Goal: Task Accomplishment & Management: Manage account settings

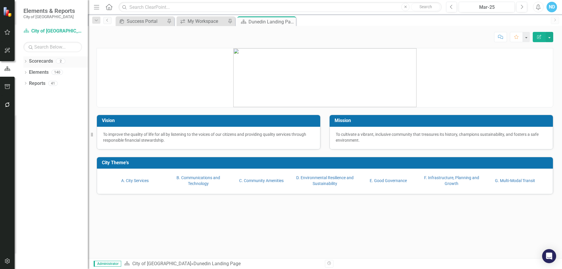
click at [27, 59] on div "Dropdown Scorecards 2" at bounding box center [55, 61] width 64 height 11
click at [25, 61] on icon "Dropdown" at bounding box center [25, 61] width 4 height 3
click at [27, 72] on icon "Dropdown" at bounding box center [28, 72] width 4 height 4
click at [38, 81] on link "CIPs & BPIs" at bounding box center [63, 83] width 50 height 7
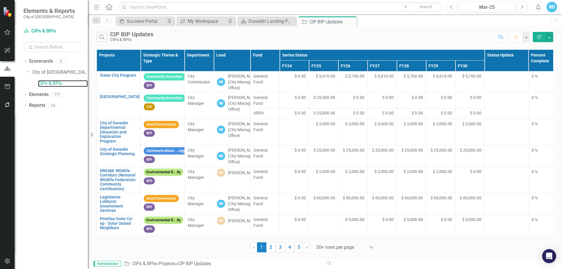
scroll to position [0, 9]
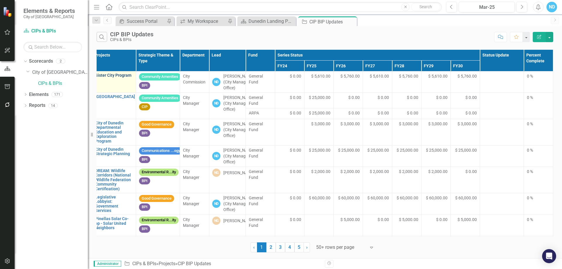
click at [117, 73] on link "Sister City Program" at bounding box center [114, 75] width 38 height 4
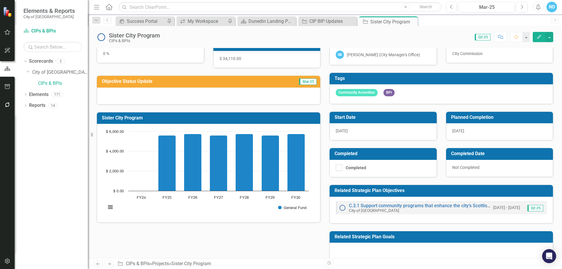
scroll to position [22, 0]
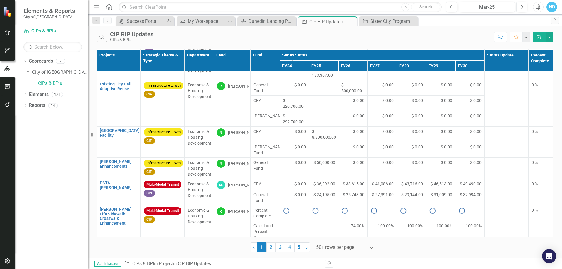
scroll to position [497, 0]
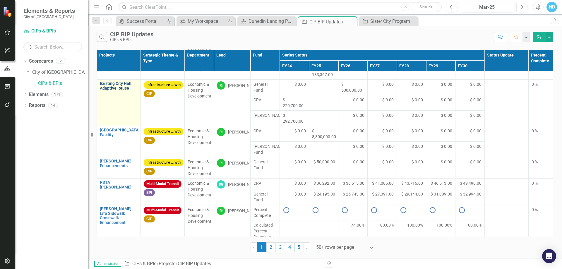
click at [115, 90] on link "Existing City Hall Adaptive Reuse" at bounding box center [119, 85] width 38 height 9
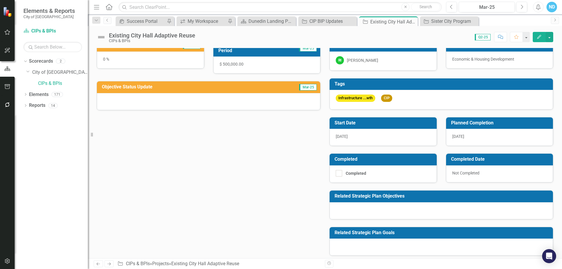
scroll to position [12, 0]
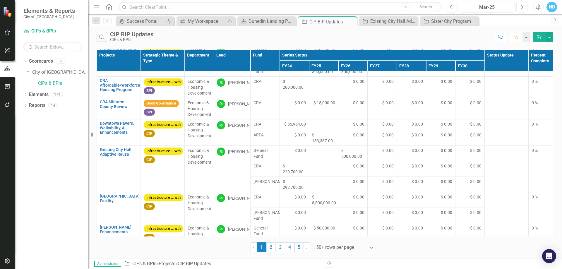
scroll to position [439, 0]
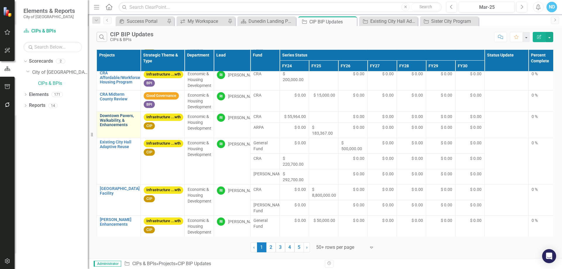
click at [117, 127] on link "Downtown Pavers, Walkability, & Enhancements" at bounding box center [119, 120] width 38 height 13
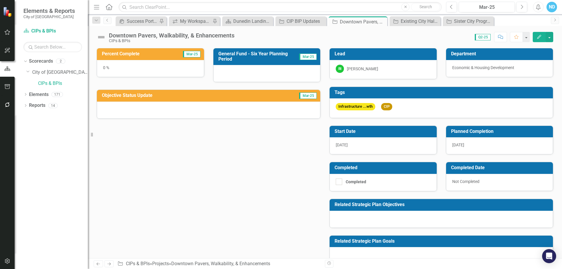
scroll to position [12, 0]
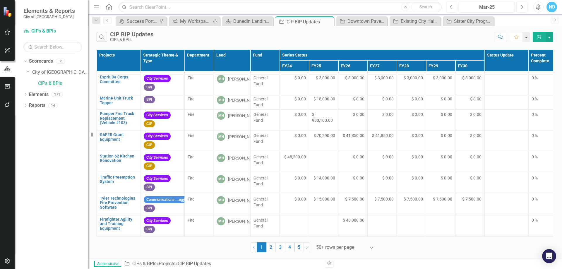
scroll to position [790, 0]
click at [112, 142] on link "SAFER Grant Equipment" at bounding box center [119, 137] width 38 height 9
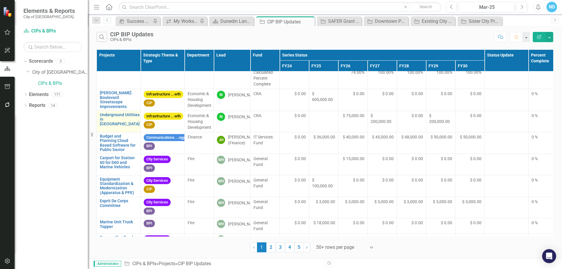
scroll to position [641, 0]
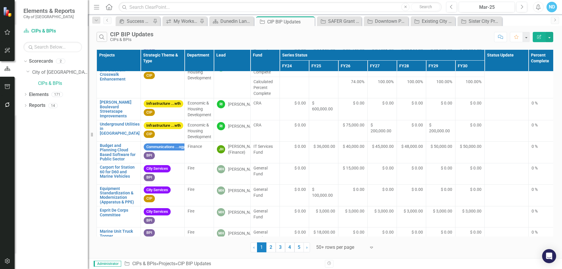
click at [112, 46] on link "PSTA [PERSON_NAME]" at bounding box center [119, 41] width 38 height 9
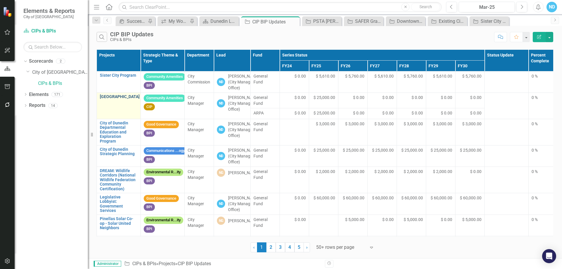
click at [118, 99] on link "[GEOGRAPHIC_DATA]" at bounding box center [120, 97] width 40 height 4
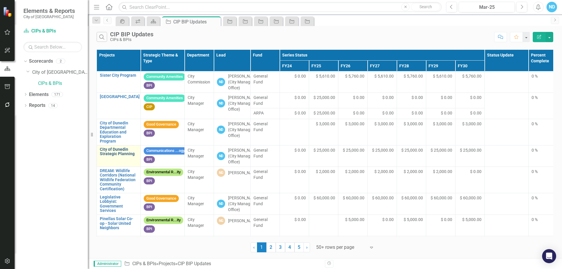
click at [107, 156] on link "City of Dunedin Strategic Planning" at bounding box center [119, 151] width 38 height 9
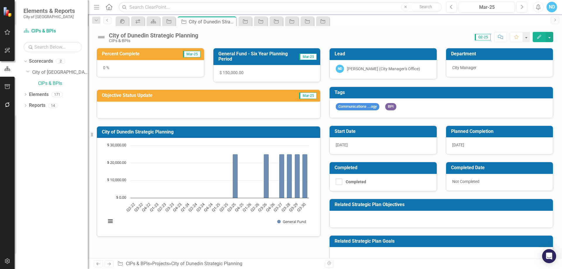
click at [358, 212] on div at bounding box center [440, 219] width 223 height 17
click at [359, 219] on div at bounding box center [440, 219] width 223 height 17
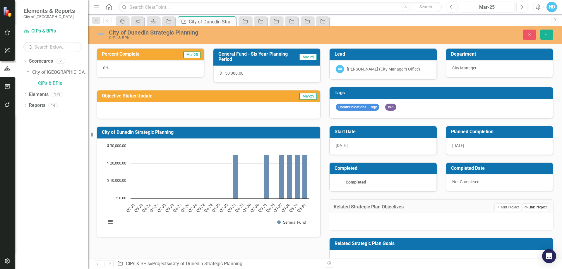
click at [524, 209] on icon "Link Tag" at bounding box center [526, 207] width 4 height 3
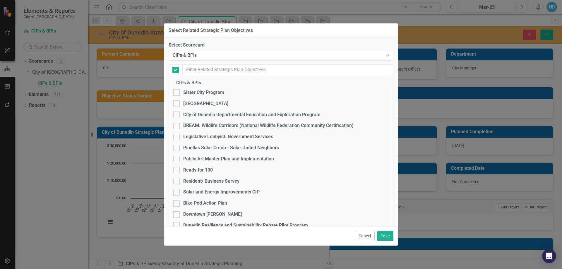
checkbox input "false"
click at [385, 56] on icon "Expand" at bounding box center [388, 55] width 6 height 5
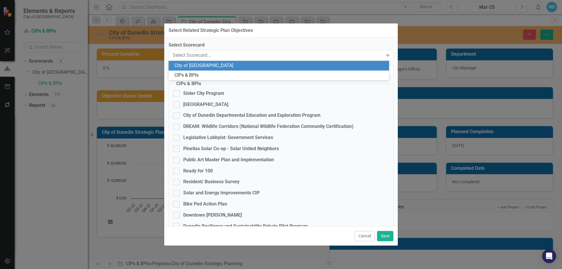
click at [295, 69] on div "City of [GEOGRAPHIC_DATA]" at bounding box center [279, 66] width 220 height 10
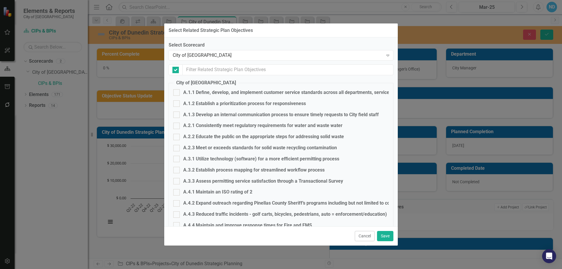
checkbox input "false"
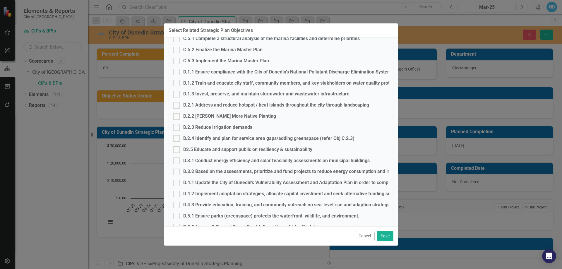
scroll to position [439, 0]
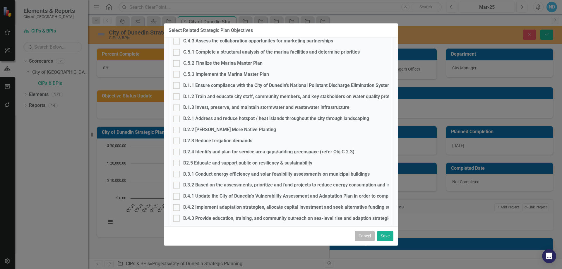
click at [366, 236] on button "Cancel" at bounding box center [365, 236] width 20 height 10
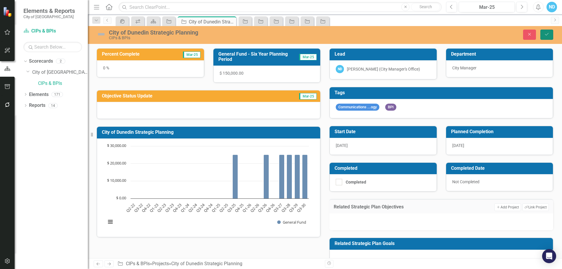
click at [547, 35] on icon "submit" at bounding box center [547, 34] width 4 height 2
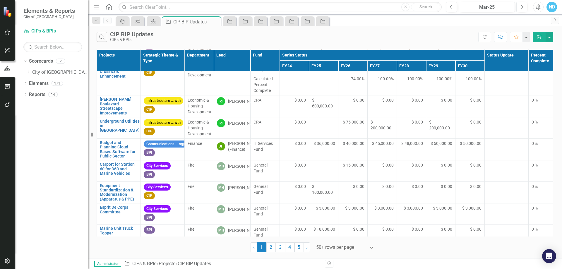
scroll to position [846, 0]
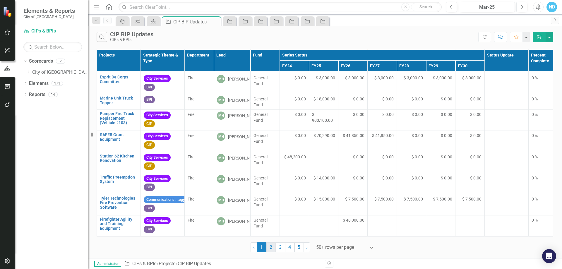
click at [271, 248] on link "2" at bounding box center [270, 247] width 9 height 10
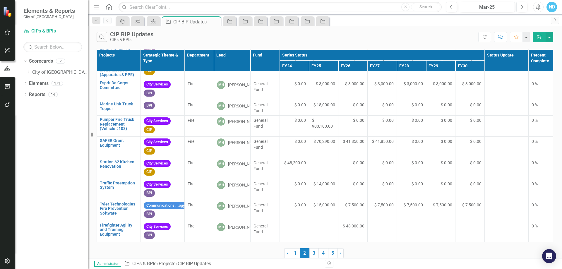
scroll to position [0, 0]
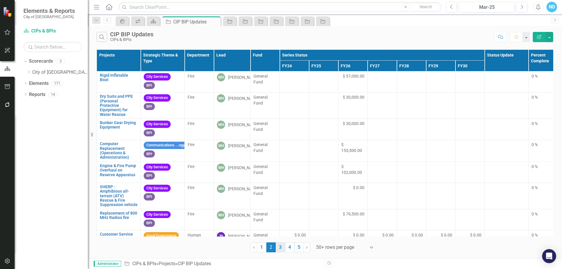
click at [281, 248] on link "3" at bounding box center [280, 247] width 9 height 10
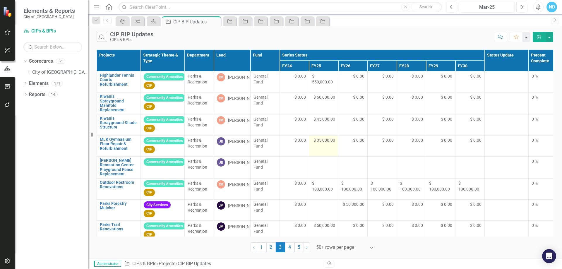
click at [328, 142] on span "$ 35,000.00" at bounding box center [324, 140] width 22 height 6
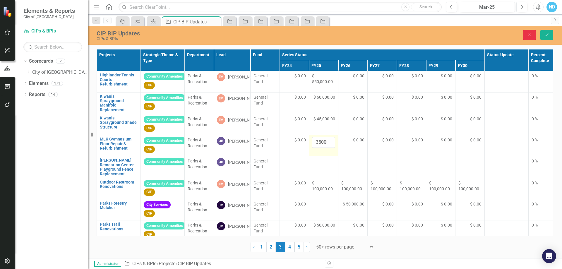
click at [526, 33] on button "Close" at bounding box center [529, 35] width 13 height 10
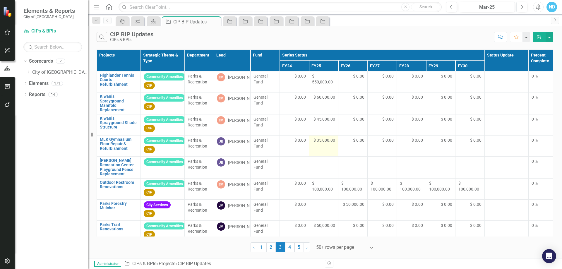
drag, startPoint x: 225, startPoint y: 35, endPoint x: 446, endPoint y: 31, distance: 221.2
click at [445, 31] on div "Search CIP BIP Updates CIPs & BPIs Comment Favorite Edit Report" at bounding box center [325, 35] width 474 height 19
click at [550, 39] on button "button" at bounding box center [549, 37] width 8 height 10
